Goal: Task Accomplishment & Management: Manage account settings

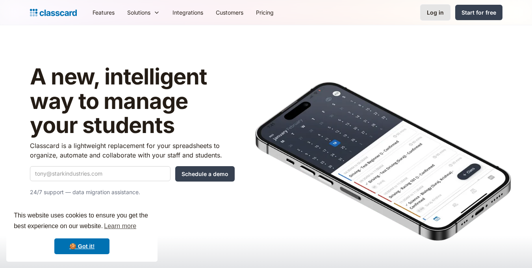
click at [435, 14] on div "Log in" at bounding box center [435, 12] width 17 height 8
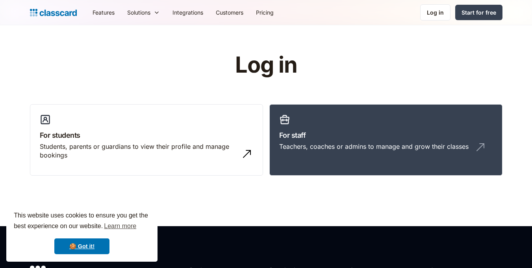
click at [311, 129] on link "For staff Teachers, coaches or admins to manage and grow their classes" at bounding box center [385, 140] width 233 height 72
